Goal: Contribute content: Contribute content

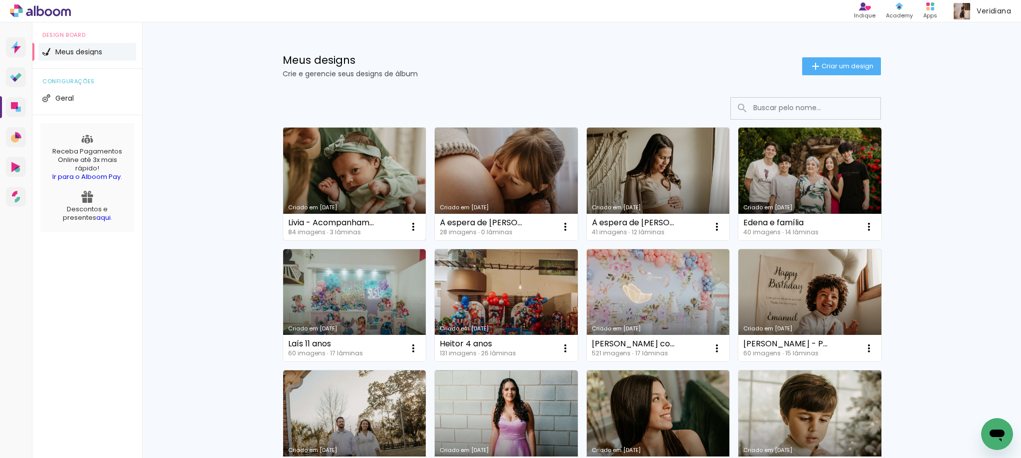
click at [360, 175] on link "Criado em [DATE]" at bounding box center [354, 184] width 143 height 113
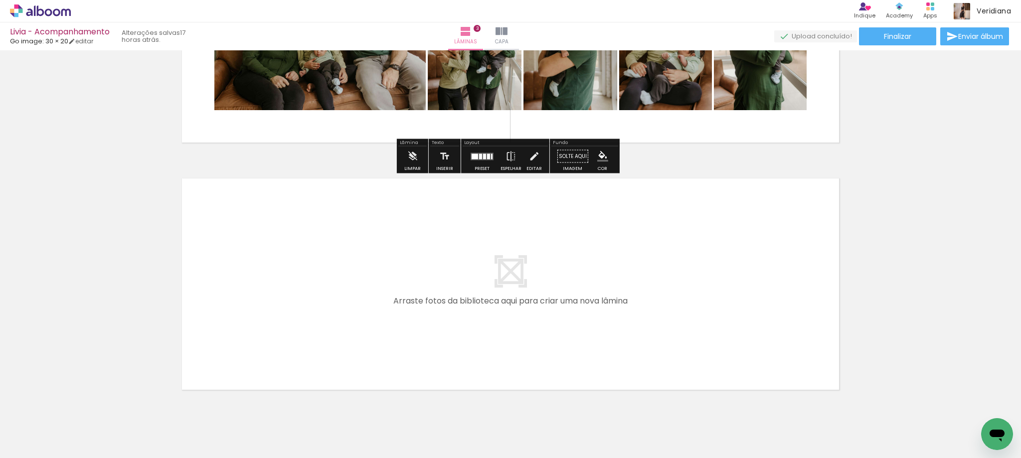
scroll to position [683, 0]
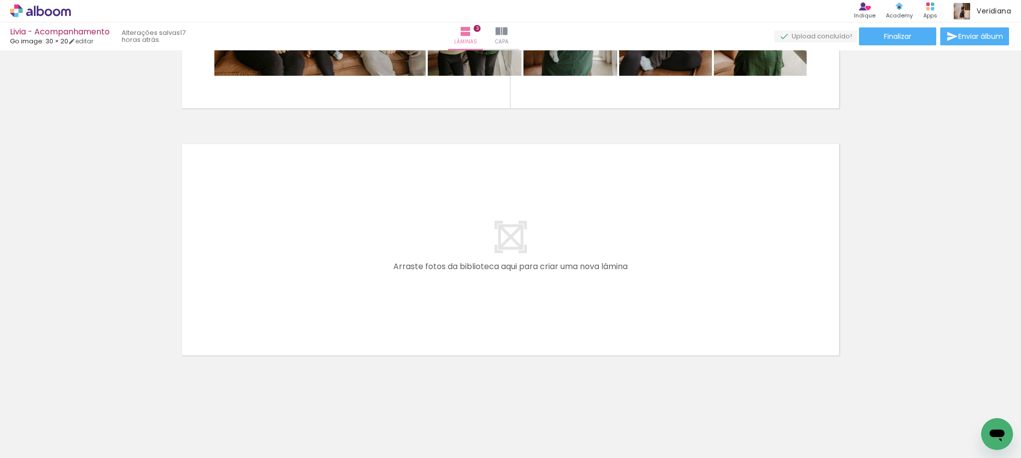
click at [41, 440] on span "Adicionar Fotos" at bounding box center [35, 444] width 30 height 11
click at [0, 0] on input "file" at bounding box center [0, 0] width 0 height 0
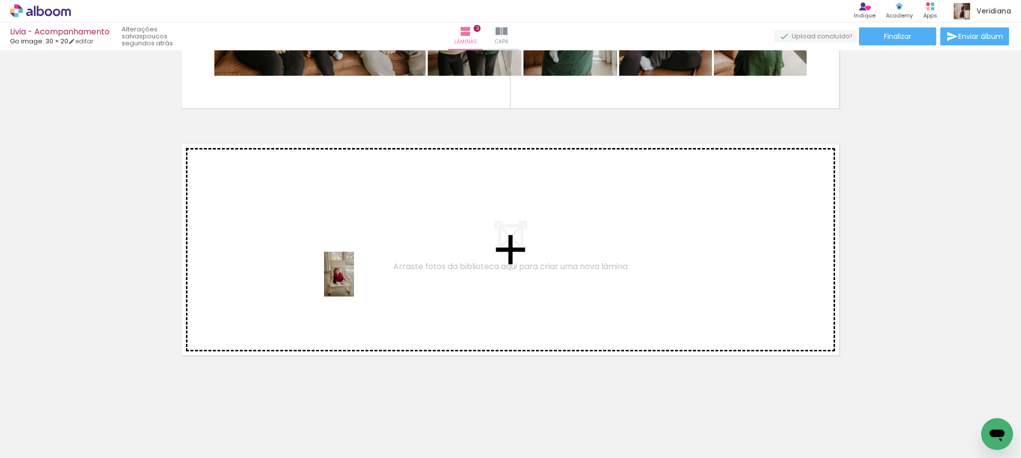
drag, startPoint x: 532, startPoint y: 434, endPoint x: 354, endPoint y: 282, distance: 234.1
click at [354, 282] on quentale-workspace at bounding box center [510, 229] width 1021 height 458
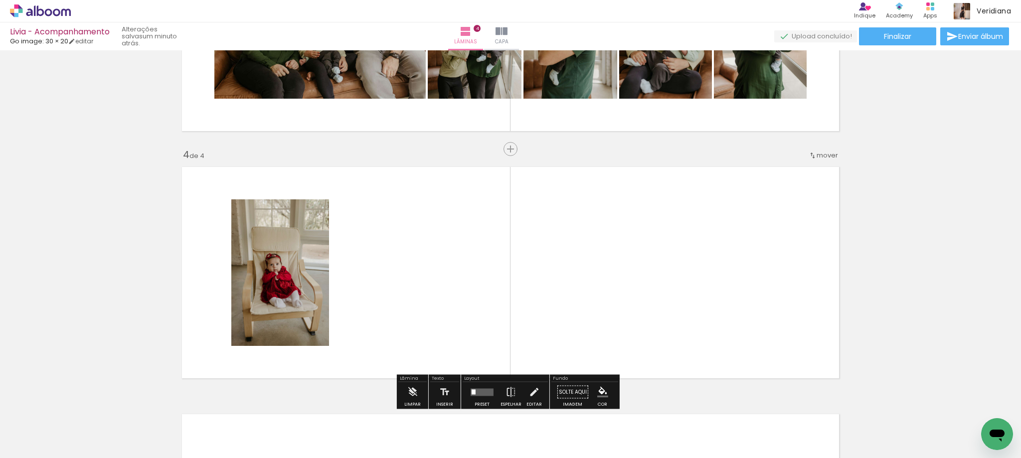
scroll to position [0, 5316]
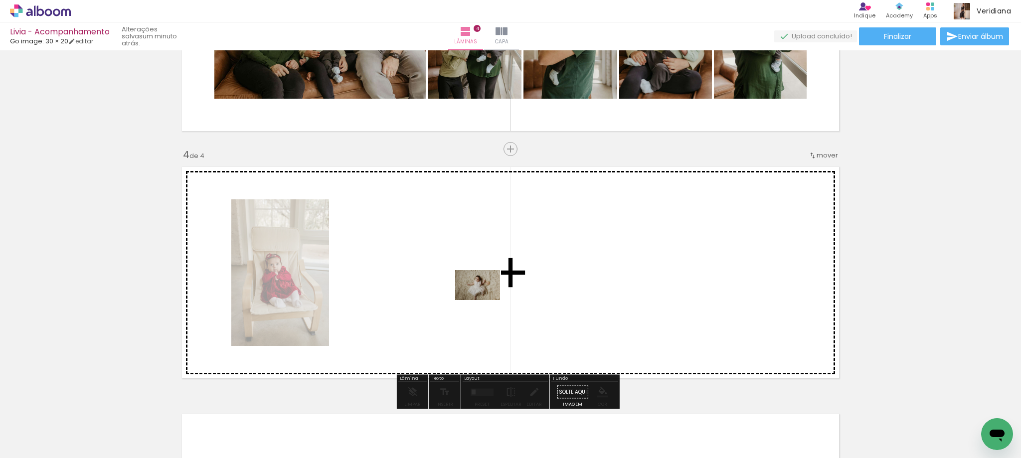
drag, startPoint x: 666, startPoint y: 431, endPoint x: 485, endPoint y: 300, distance: 223.1
click at [485, 300] on quentale-workspace at bounding box center [510, 229] width 1021 height 458
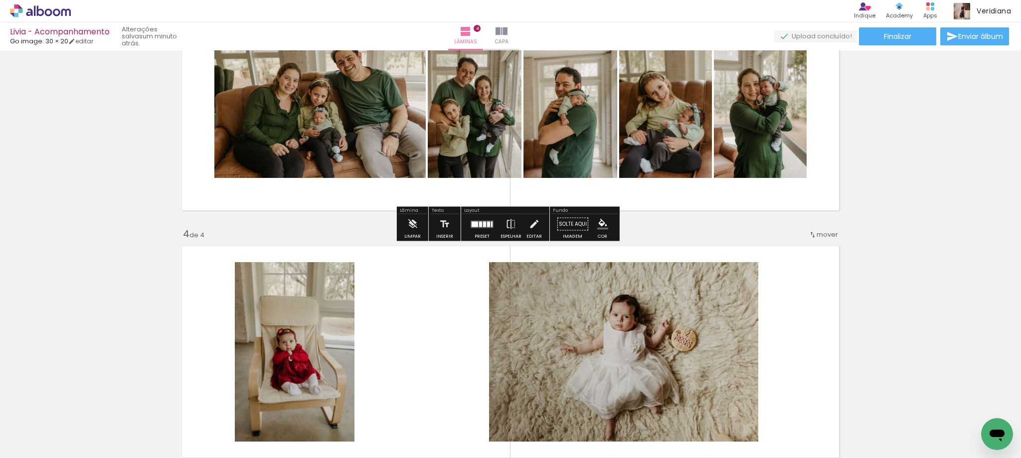
scroll to position [610, 0]
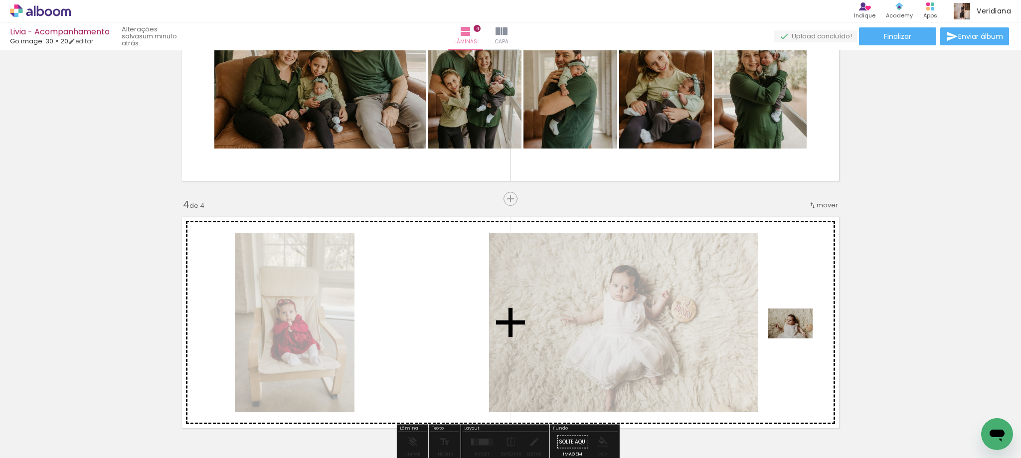
drag, startPoint x: 762, startPoint y: 435, endPoint x: 798, endPoint y: 339, distance: 102.9
click at [798, 339] on quentale-workspace at bounding box center [510, 229] width 1021 height 458
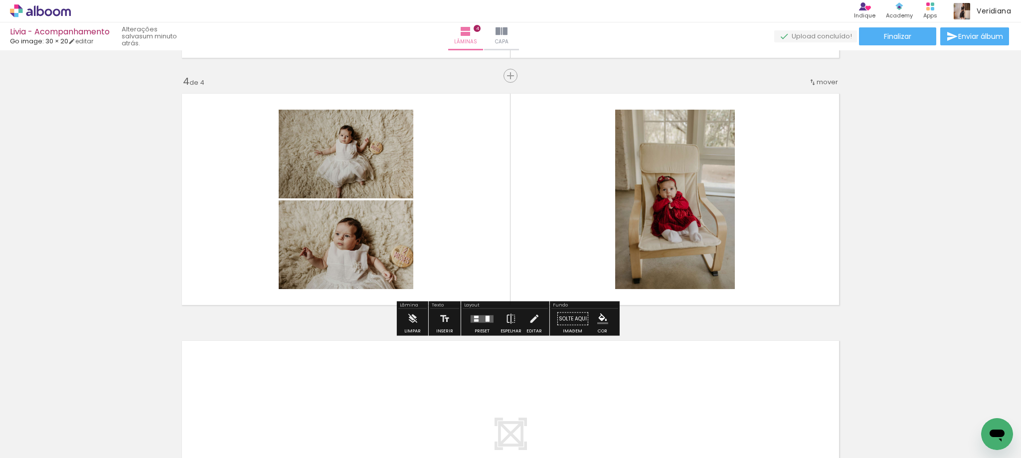
scroll to position [760, 0]
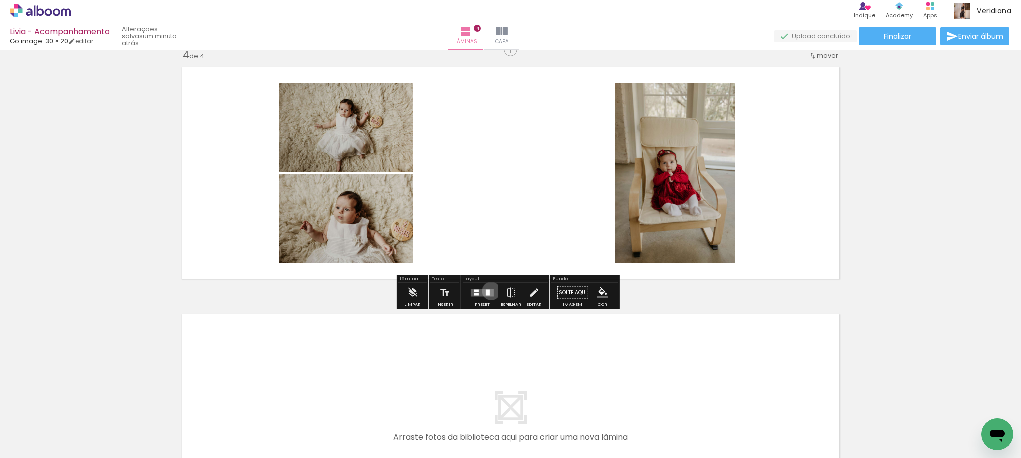
click at [489, 291] on quentale-layouter at bounding box center [482, 292] width 23 height 7
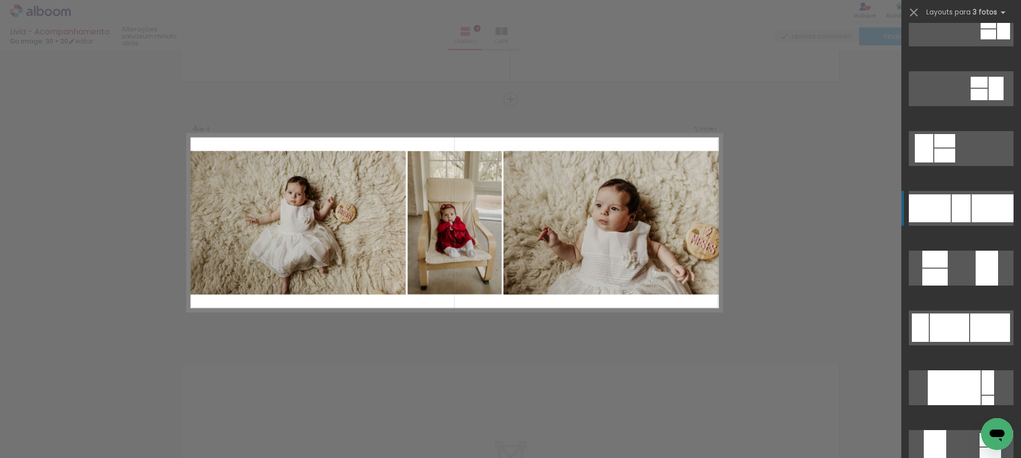
scroll to position [150, 0]
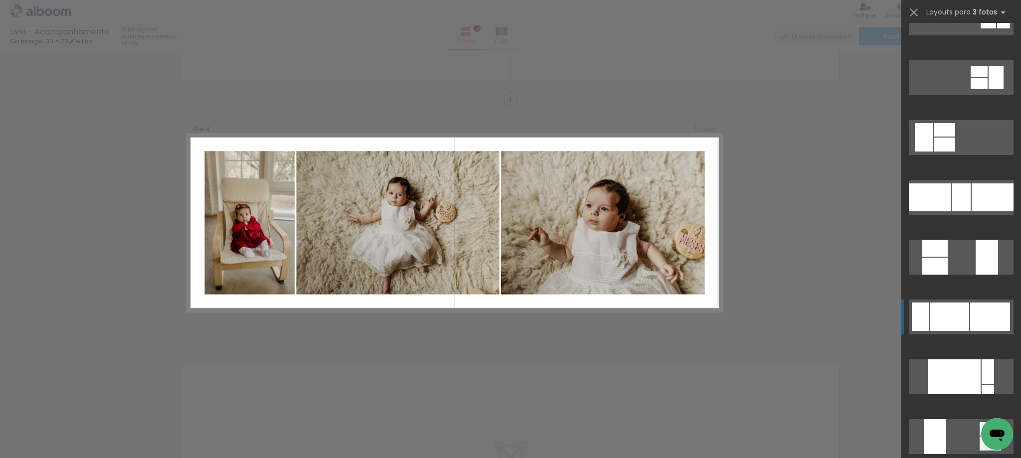
click at [962, 316] on div at bounding box center [949, 317] width 39 height 28
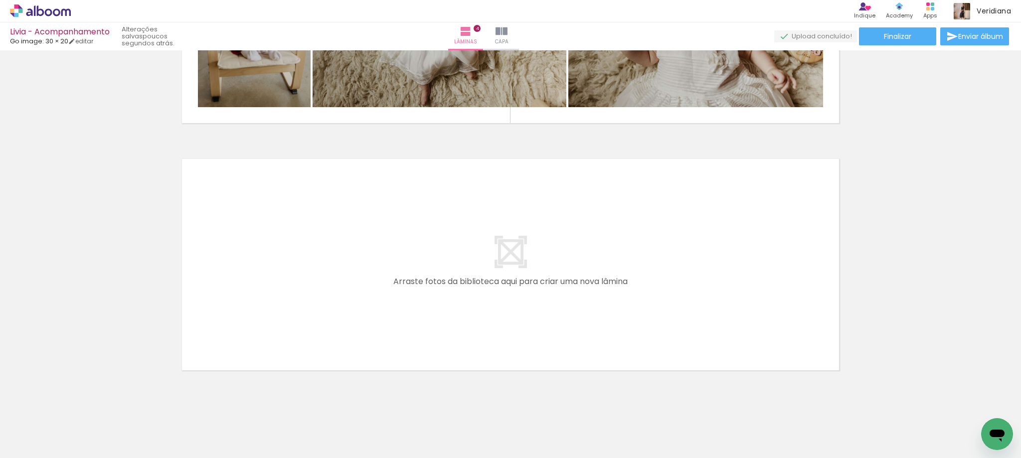
scroll to position [930, 0]
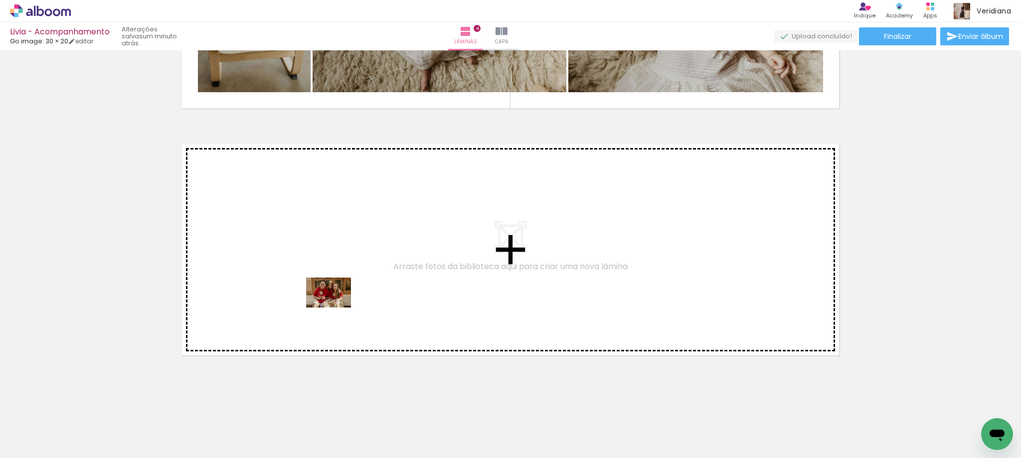
drag, startPoint x: 460, startPoint y: 428, endPoint x: 336, endPoint y: 308, distance: 173.2
click at [336, 308] on quentale-workspace at bounding box center [510, 229] width 1021 height 458
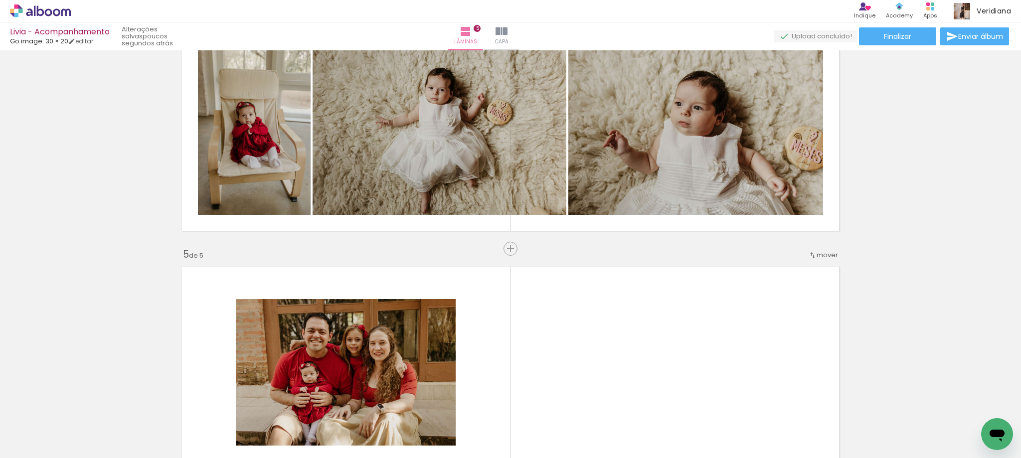
scroll to position [0, 4766]
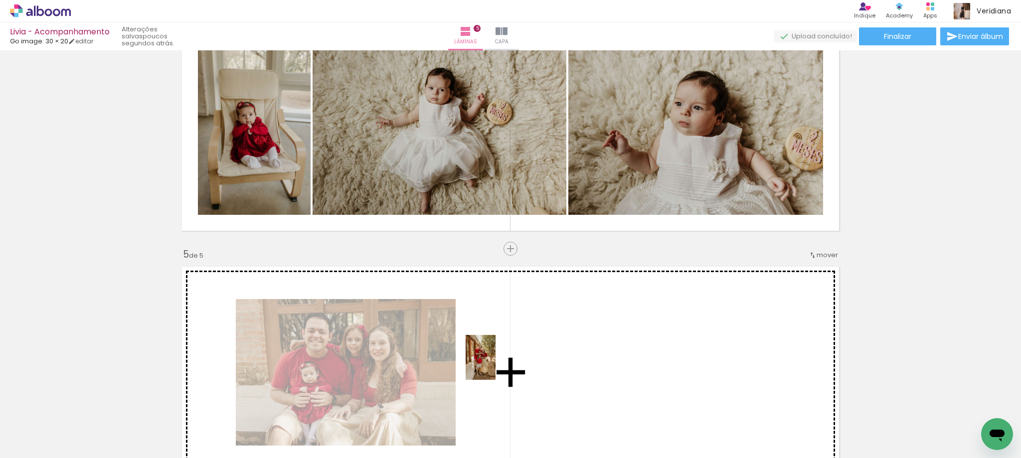
drag, startPoint x: 148, startPoint y: 439, endPoint x: 496, endPoint y: 365, distance: 355.8
click at [496, 365] on quentale-workspace at bounding box center [510, 229] width 1021 height 458
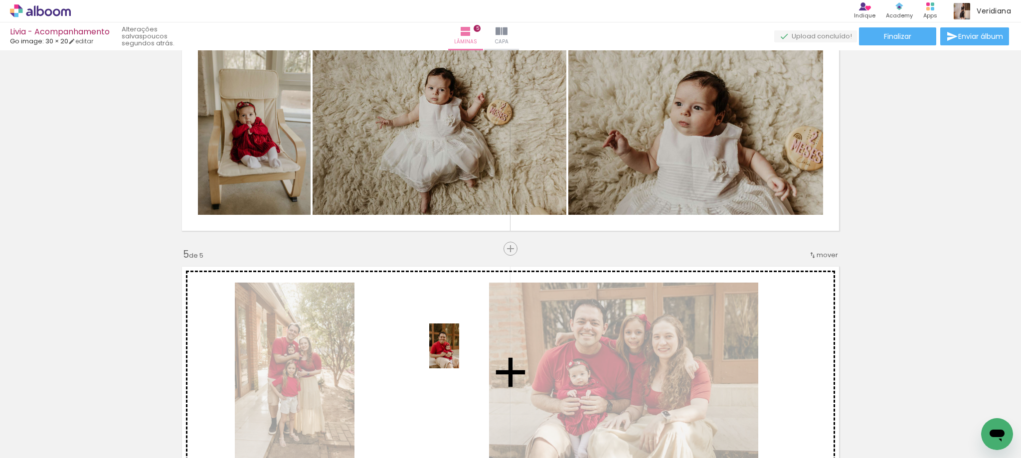
drag, startPoint x: 531, startPoint y: 441, endPoint x: 459, endPoint y: 354, distance: 113.4
click at [459, 354] on quentale-workspace at bounding box center [510, 229] width 1021 height 458
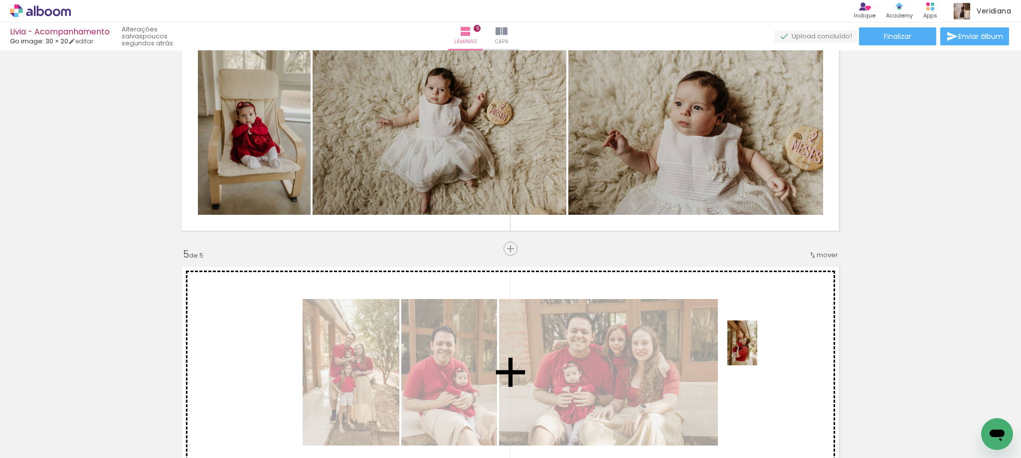
drag, startPoint x: 591, startPoint y: 434, endPoint x: 758, endPoint y: 351, distance: 186.2
click at [758, 351] on quentale-workspace at bounding box center [510, 229] width 1021 height 458
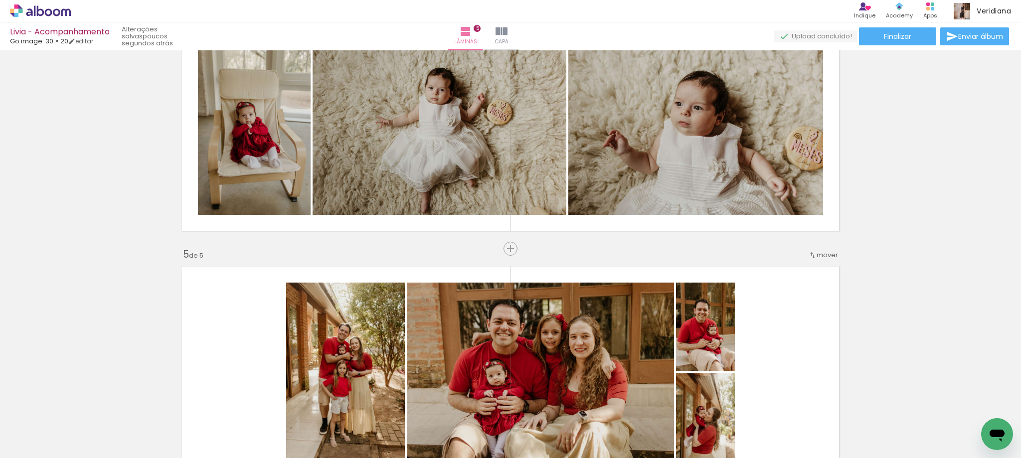
scroll to position [0, 4659]
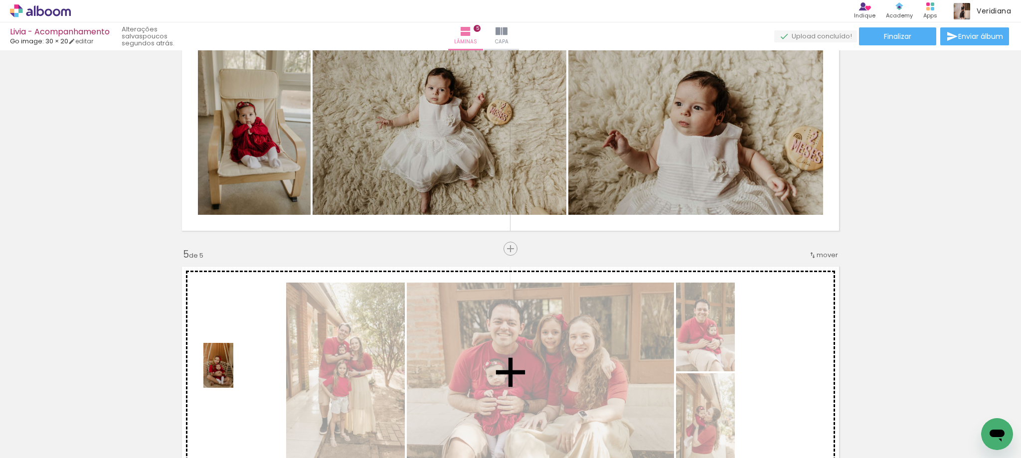
drag, startPoint x: 129, startPoint y: 434, endPoint x: 277, endPoint y: 337, distance: 177.0
click at [243, 358] on quentale-workspace at bounding box center [510, 229] width 1021 height 458
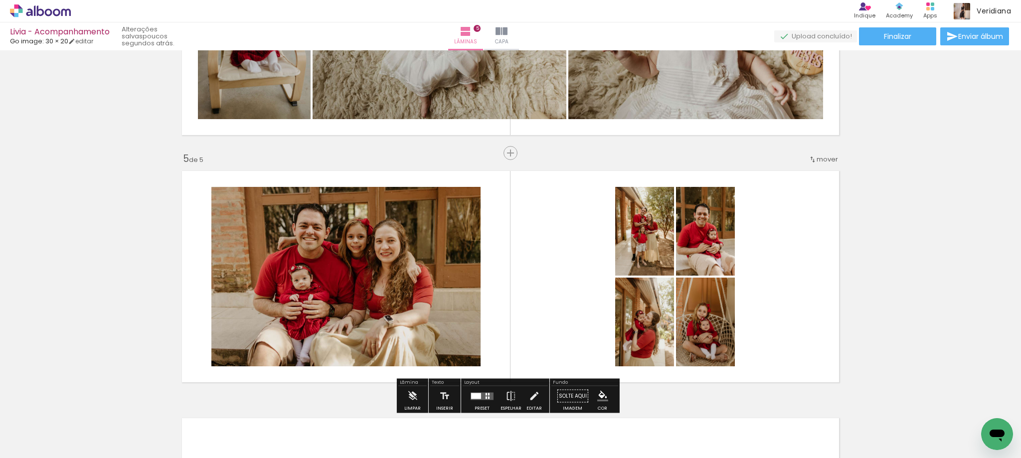
scroll to position [907, 0]
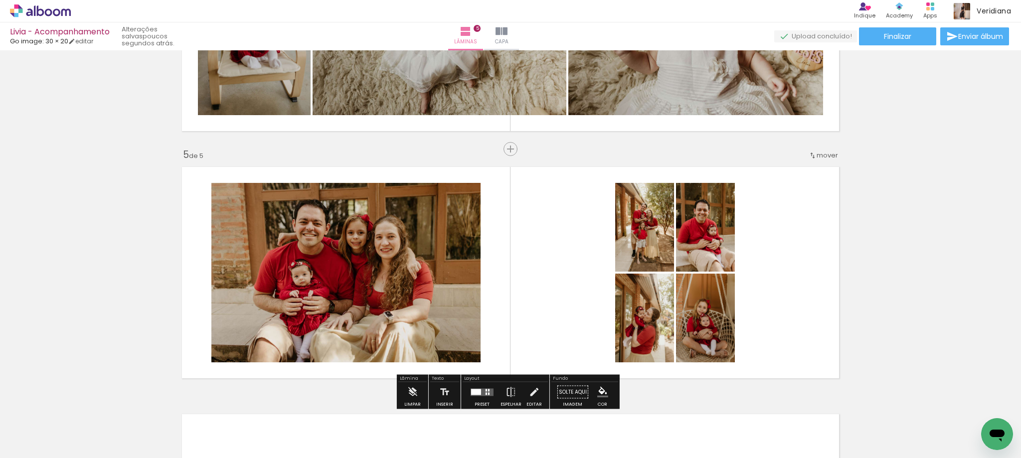
click at [480, 391] on quentale-layouter at bounding box center [482, 391] width 23 height 7
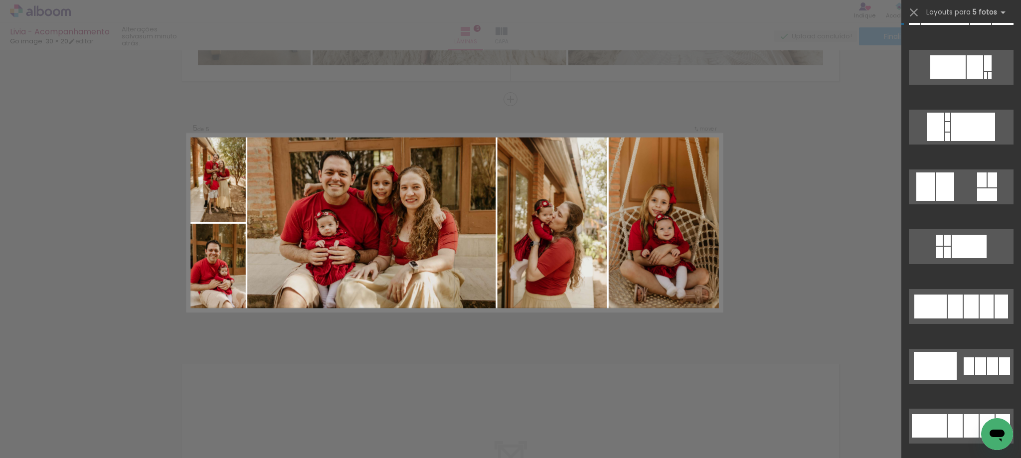
scroll to position [349, 0]
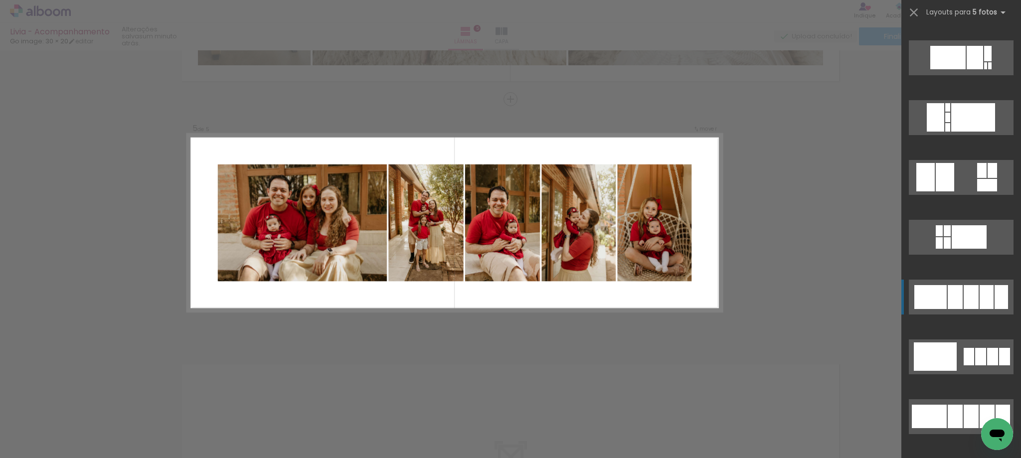
click at [975, 294] on quentale-layouter at bounding box center [961, 297] width 105 height 35
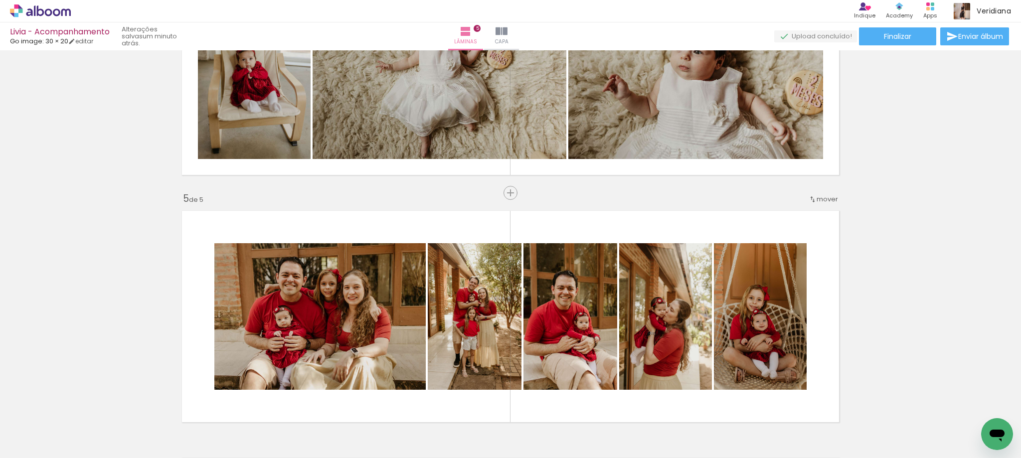
scroll to position [907, 0]
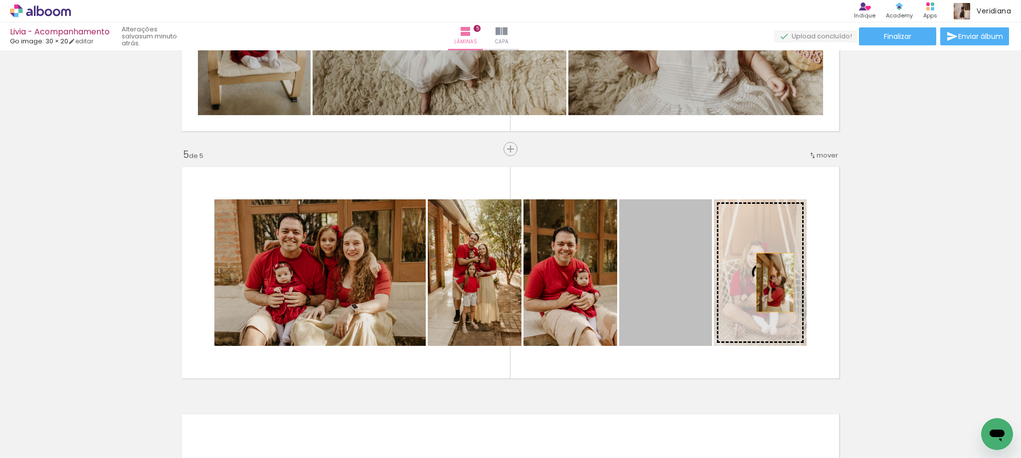
drag, startPoint x: 665, startPoint y: 289, endPoint x: 771, endPoint y: 283, distance: 106.9
click at [0, 0] on slot at bounding box center [0, 0] width 0 height 0
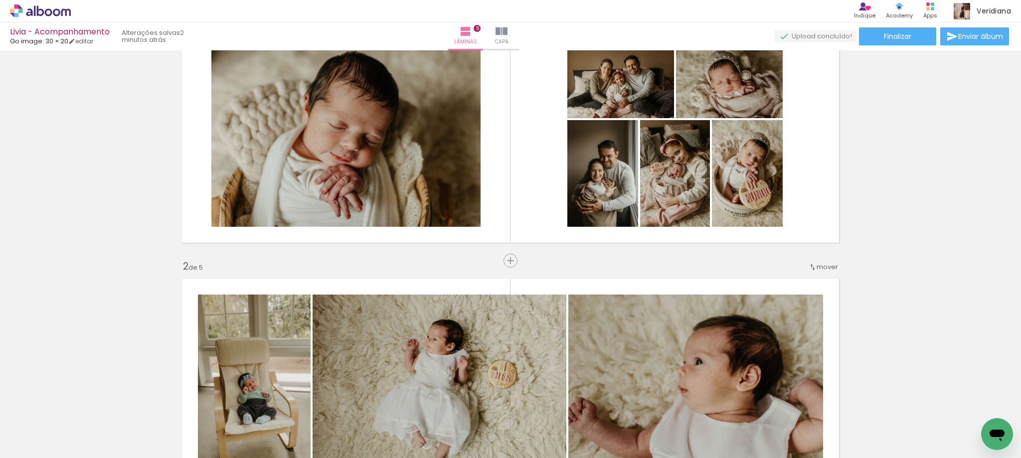
scroll to position [0, 0]
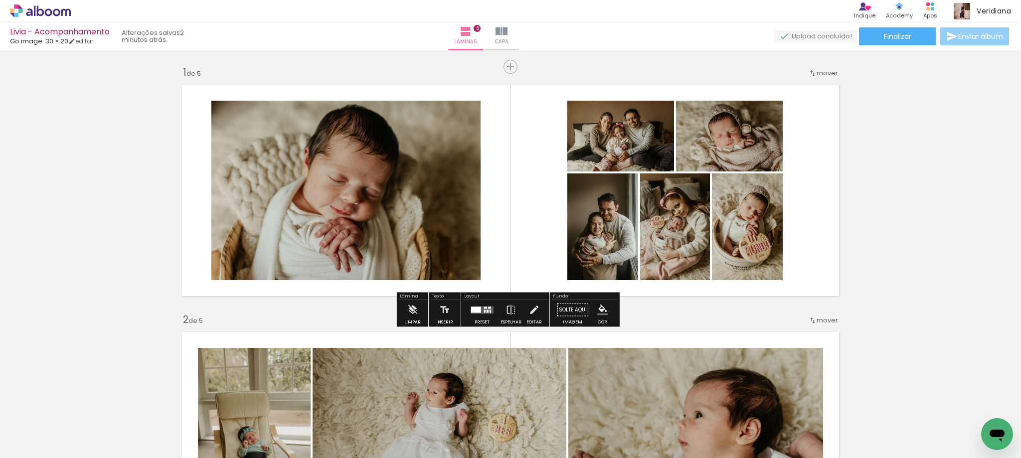
click at [963, 39] on span "Enviar álbum" at bounding box center [981, 36] width 45 height 7
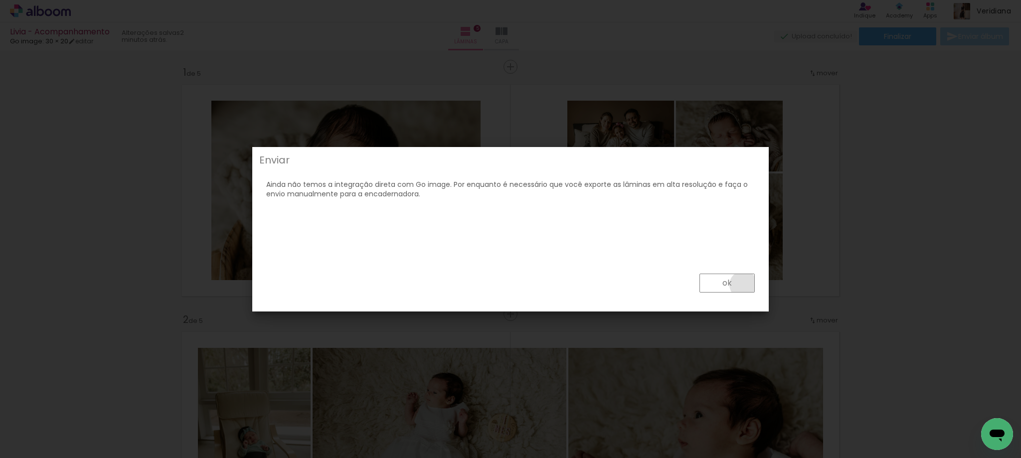
click at [744, 285] on paper-button "ok" at bounding box center [727, 283] width 55 height 19
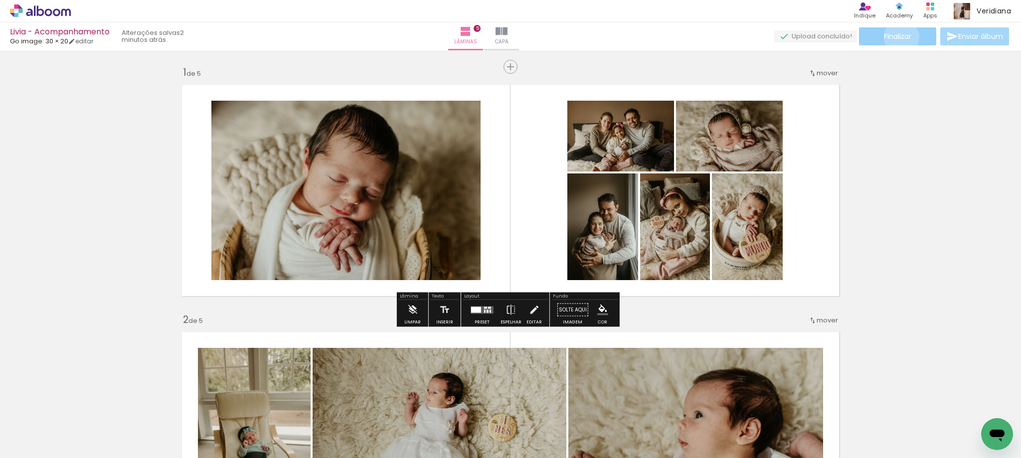
click at [898, 37] on span "Finalizar" at bounding box center [897, 36] width 27 height 7
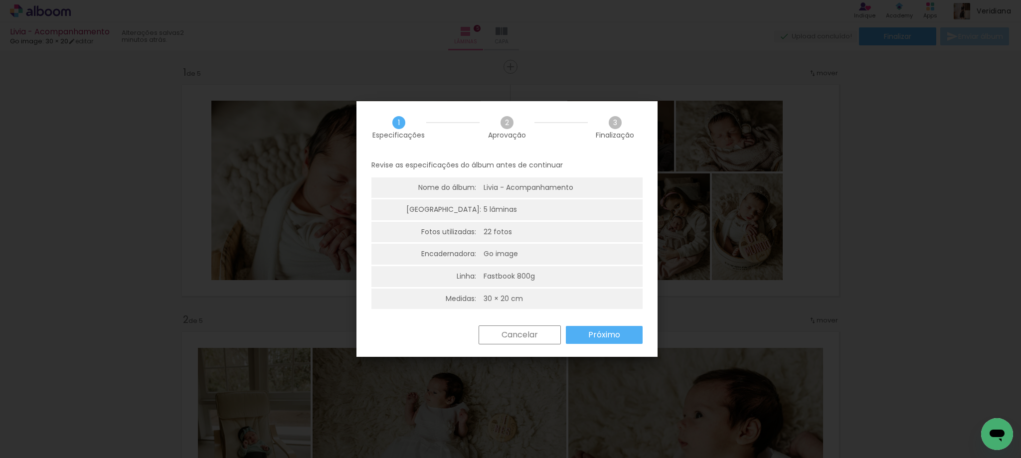
click at [630, 333] on paper-button "Próximo" at bounding box center [604, 335] width 77 height 18
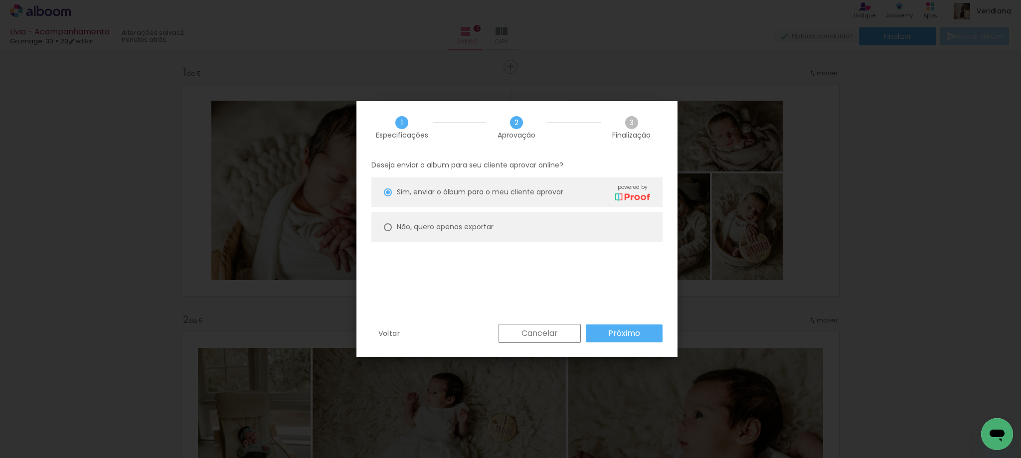
click at [0, 0] on slot "Próximo" at bounding box center [0, 0] width 0 height 0
